Goal: Information Seeking & Learning: Learn about a topic

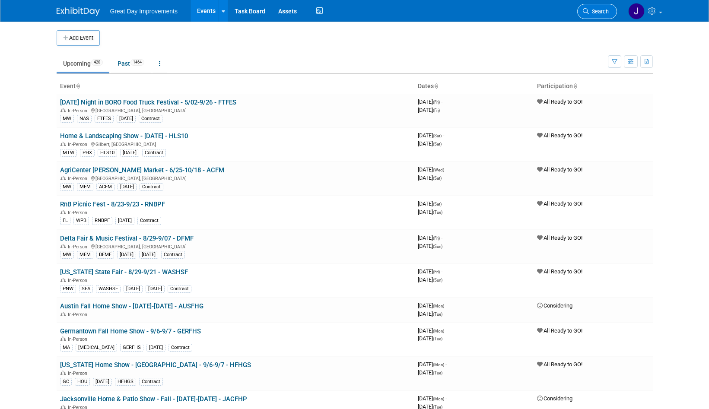
click at [591, 12] on span "Search" at bounding box center [599, 11] width 20 height 6
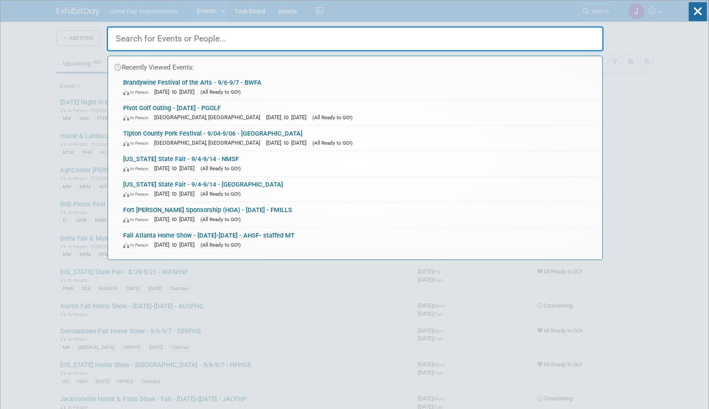
paste input "NASFHS"
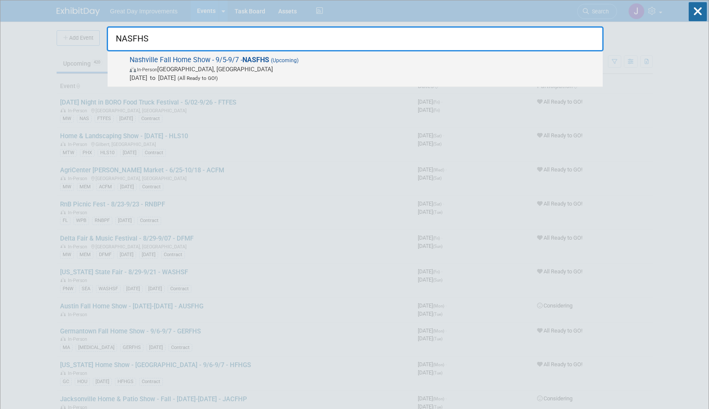
type input "NASFHS"
click at [277, 66] on span "In-Person Nashville, TN" at bounding box center [364, 69] width 469 height 9
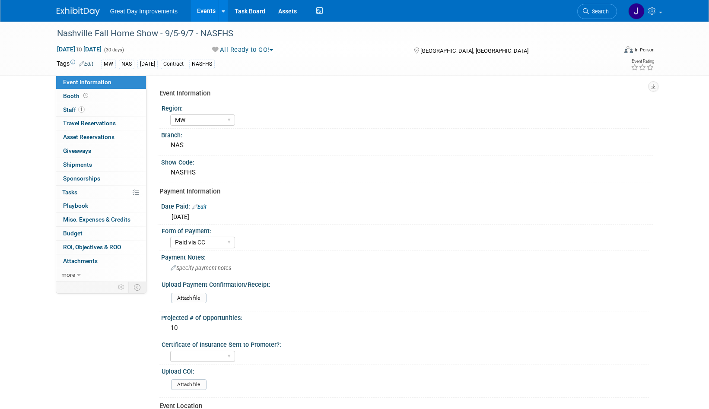
select select "MW"
select select "Paid via CC"
click at [65, 34] on div "Nashville Fall Home Show - 9/5-9/7 - NASFHS" at bounding box center [329, 34] width 550 height 16
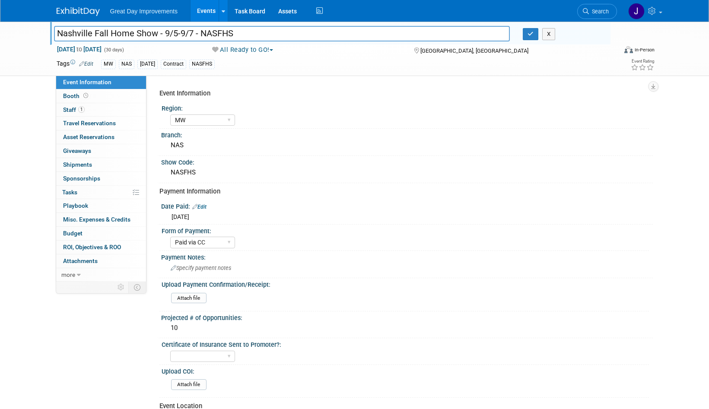
click at [188, 33] on input "Nashville Fall Home Show - 9/5-9/7 - NASFHS" at bounding box center [282, 33] width 456 height 15
click at [589, 15] on link "Search" at bounding box center [597, 11] width 40 height 15
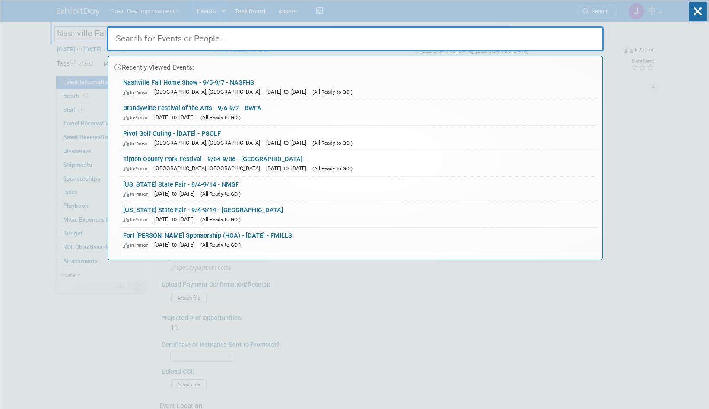
paste input "FFWHG"
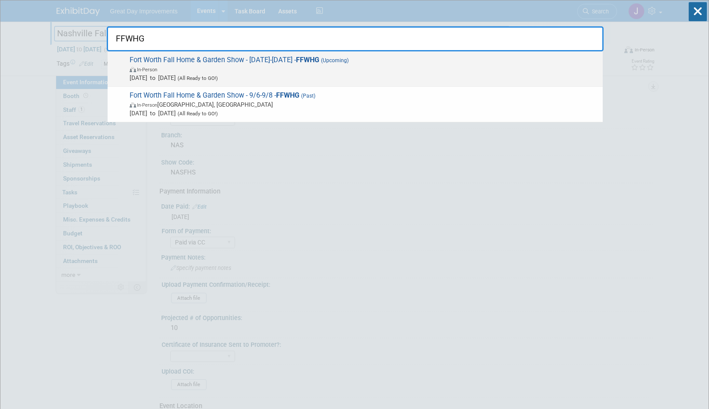
type input "FFWHG"
click at [222, 72] on span "In-Person" at bounding box center [364, 69] width 469 height 9
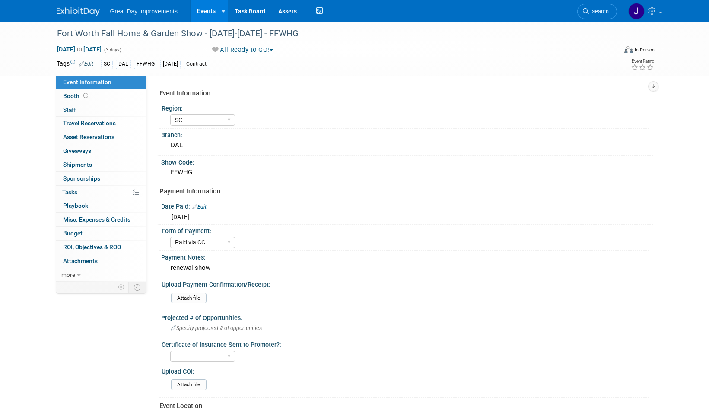
select select "SC"
select select "Paid via CC"
click at [66, 34] on div "Fort Worth Fall Home & Garden Show - [DATE]-[DATE] - FFWHG" at bounding box center [329, 34] width 550 height 16
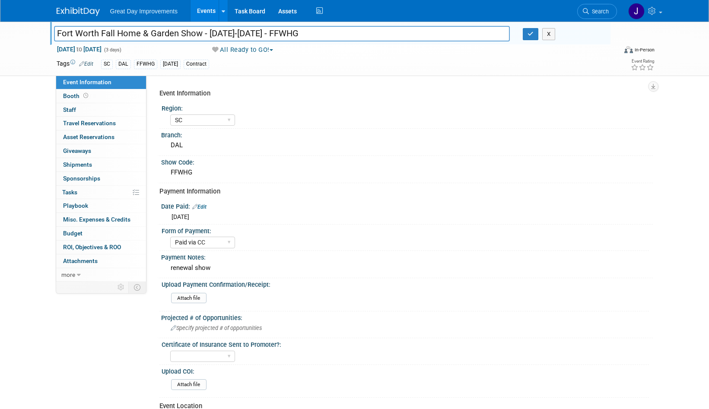
click at [257, 29] on input "Fort Worth Fall Home & Garden Show - [DATE]-[DATE] - FFWHG" at bounding box center [282, 33] width 456 height 15
drag, startPoint x: 611, startPoint y: 14, endPoint x: 594, endPoint y: 14, distance: 16.4
click at [611, 14] on link "Search" at bounding box center [597, 11] width 40 height 15
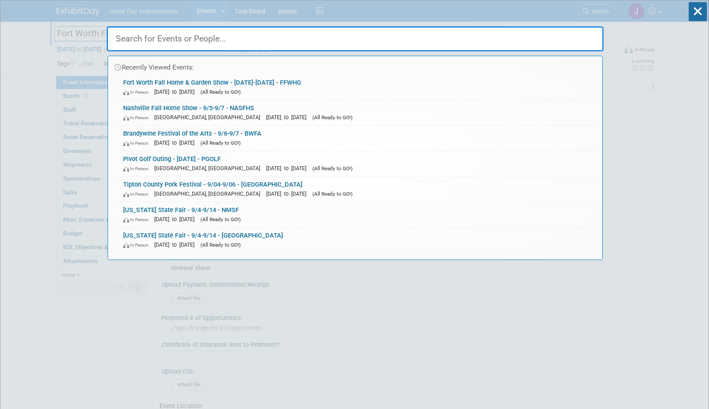
paste input "DAYFHE"
type input "DAYFHE"
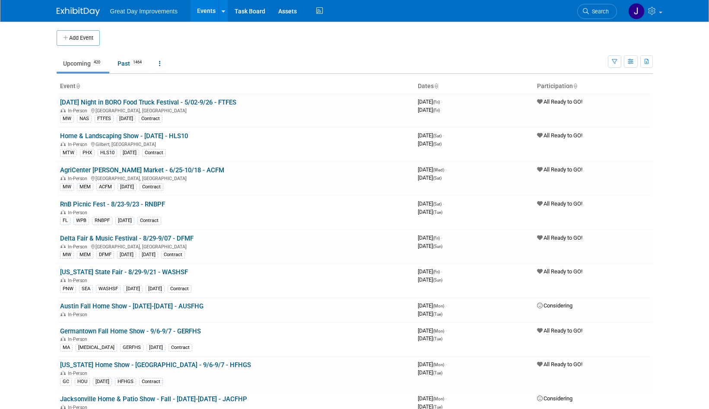
drag, startPoint x: 0, startPoint y: 0, endPoint x: 597, endPoint y: 10, distance: 596.9
click at [604, 10] on span "Search" at bounding box center [599, 11] width 20 height 6
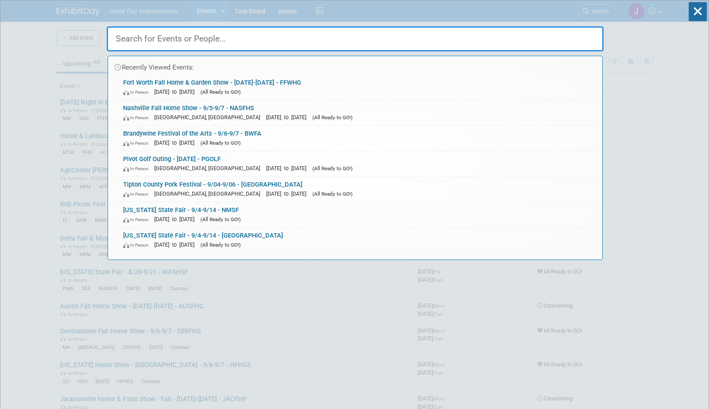
paste input "DALTFS"
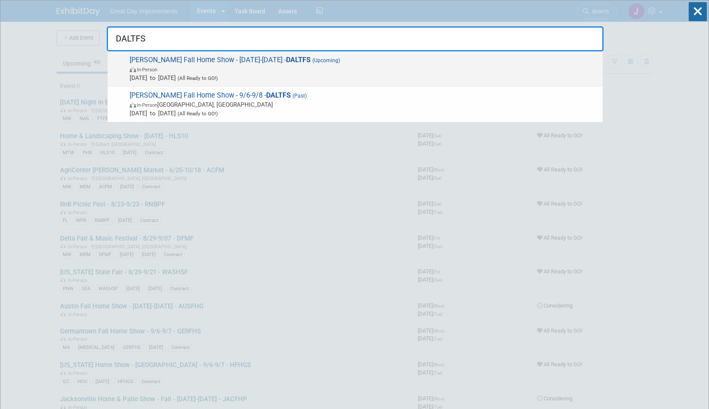
type input "DALTFS"
click at [323, 70] on span "In-Person" at bounding box center [364, 69] width 469 height 9
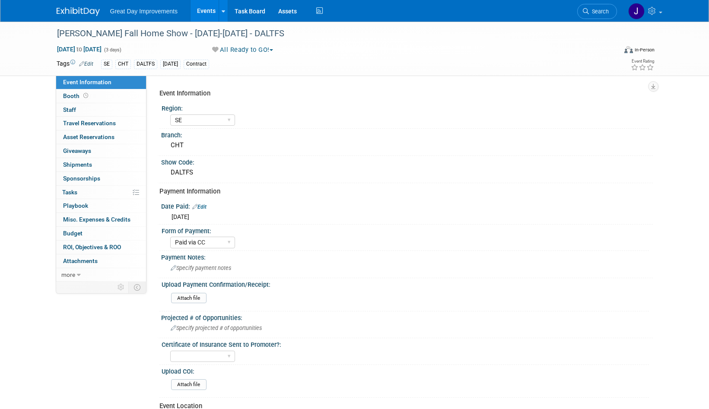
select select "SE"
select select "Paid via CC"
click at [73, 34] on div "[PERSON_NAME] Fall Home Show - [DATE]-[DATE] - DALTFS" at bounding box center [329, 34] width 550 height 16
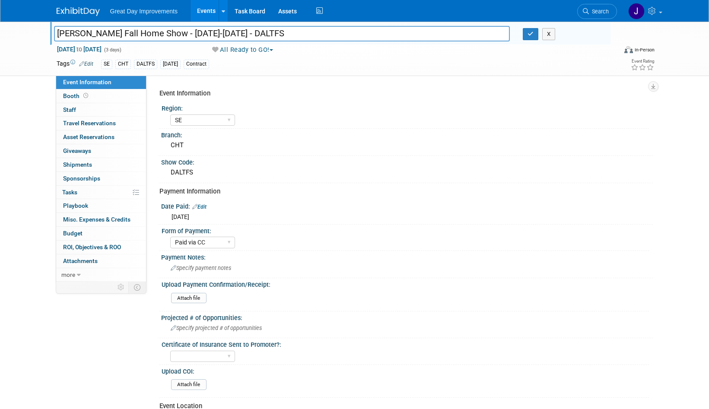
click at [73, 33] on input "[PERSON_NAME] Fall Home Show - [DATE]-[DATE] - DALTFS" at bounding box center [282, 33] width 456 height 15
drag, startPoint x: 73, startPoint y: 33, endPoint x: 213, endPoint y: 36, distance: 140.8
click at [213, 36] on input "[PERSON_NAME] Fall Home Show - [DATE]-[DATE] - DALTFS" at bounding box center [282, 33] width 456 height 15
click at [604, 14] on span "Search" at bounding box center [599, 11] width 20 height 6
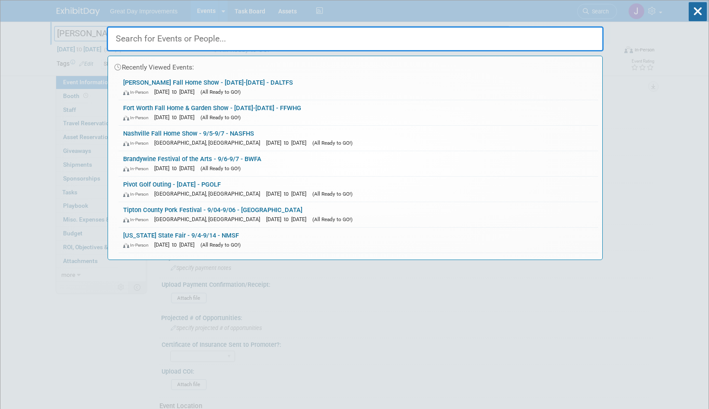
paste input "CFHGS"
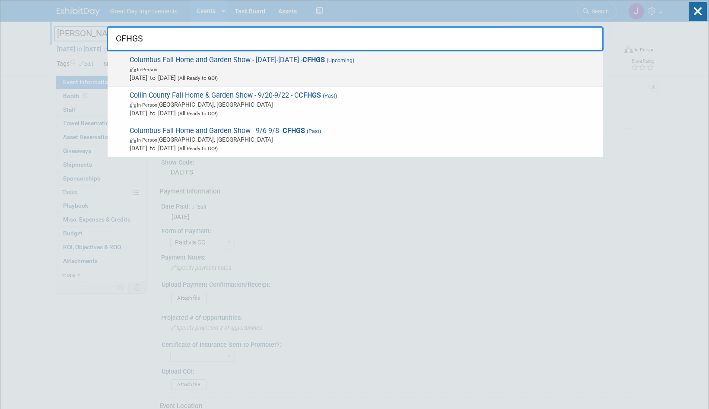
type input "CFHGS"
click at [303, 73] on span "Sep 6, 2025 to Sep 8, 2025 (All Ready to GO!)" at bounding box center [364, 77] width 469 height 9
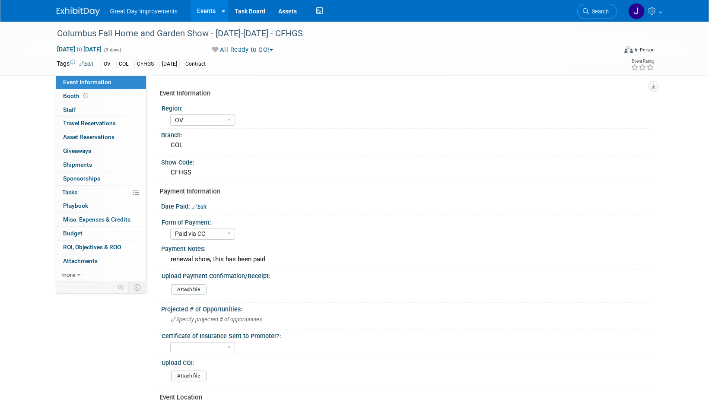
select select "OV"
select select "Paid via CC"
click at [71, 30] on div "Columbus Fall Home and Garden Show - [DATE]-[DATE] - CFHGS" at bounding box center [329, 34] width 550 height 16
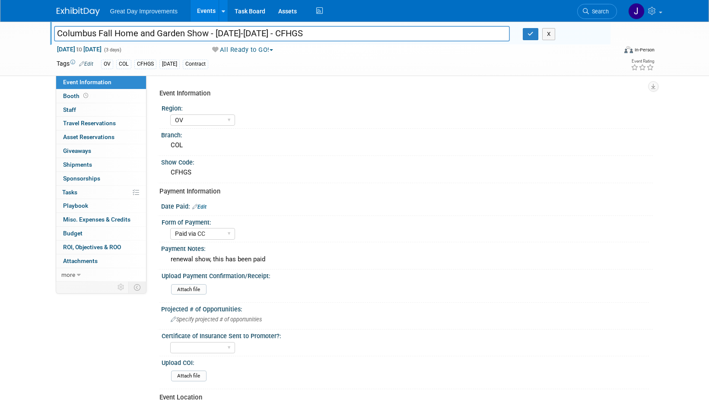
click at [265, 33] on input "Columbus Fall Home and Garden Show - [DATE]-[DATE] - CFHGS" at bounding box center [282, 33] width 456 height 15
